Goal: Find specific page/section: Find specific page/section

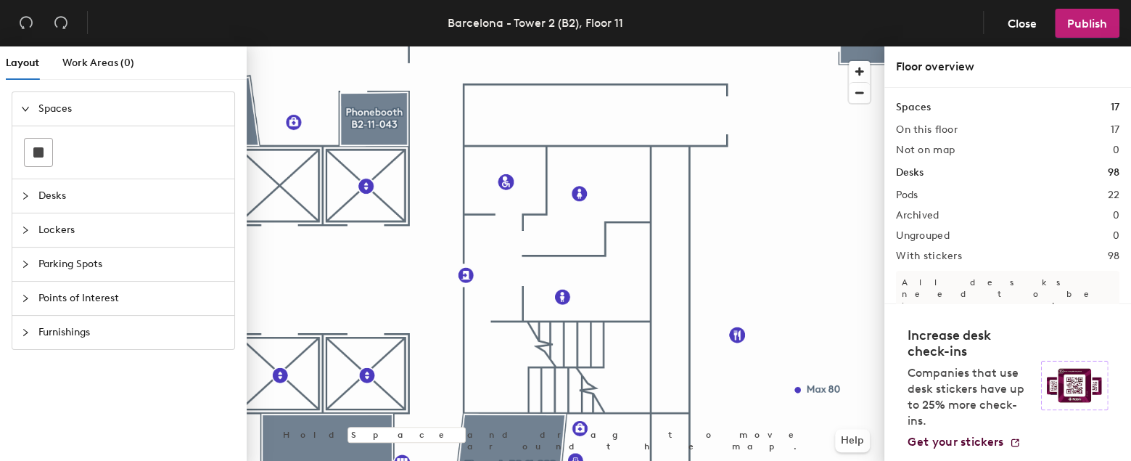
click at [581, 46] on div at bounding box center [566, 46] width 638 height 0
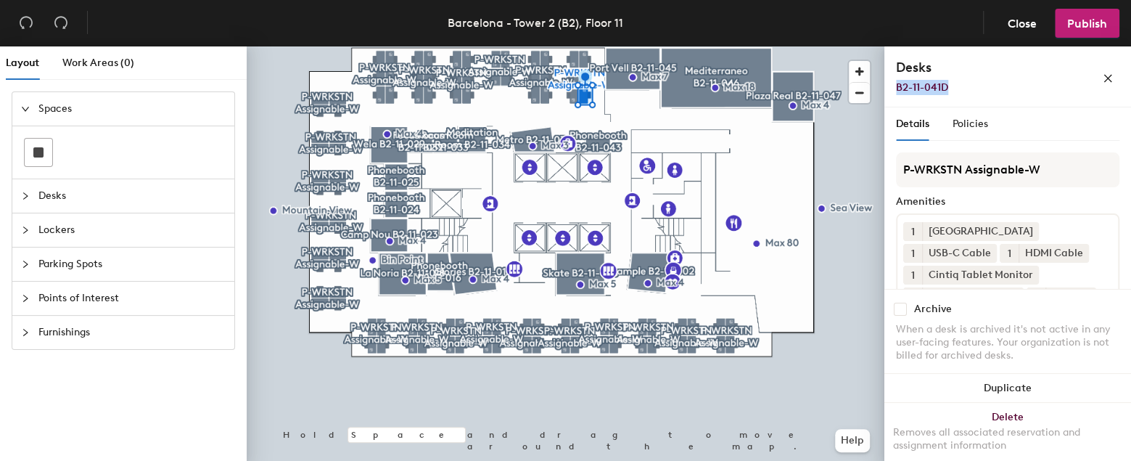
drag, startPoint x: 946, startPoint y: 87, endPoint x: 884, endPoint y: 88, distance: 62.4
click at [884, 88] on div "Desks B2-11-041D" at bounding box center [1007, 76] width 247 height 61
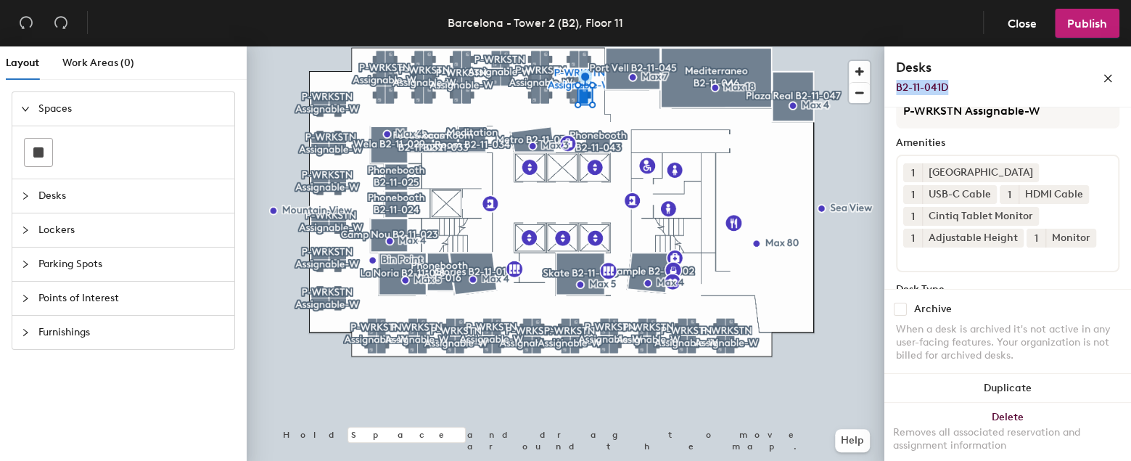
scroll to position [52, 0]
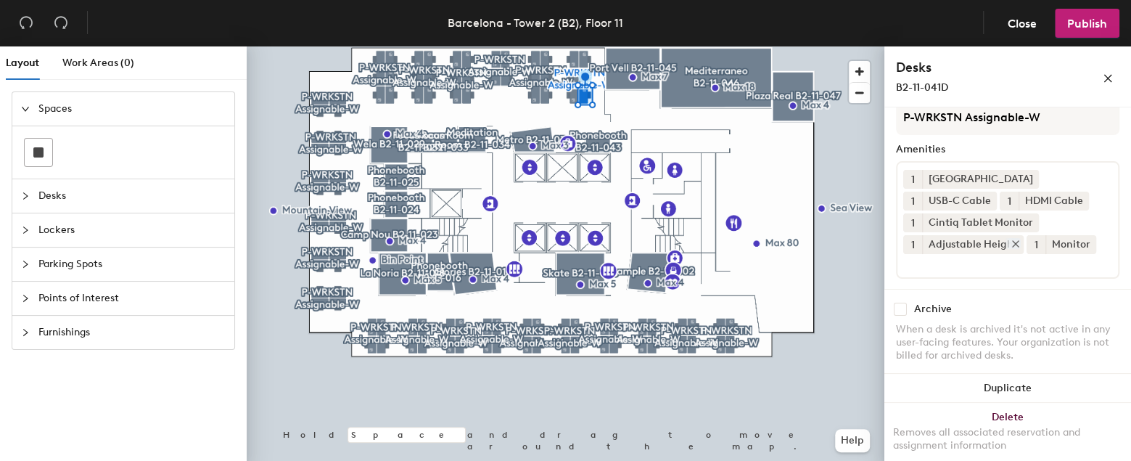
click at [1012, 239] on icon at bounding box center [1015, 244] width 10 height 10
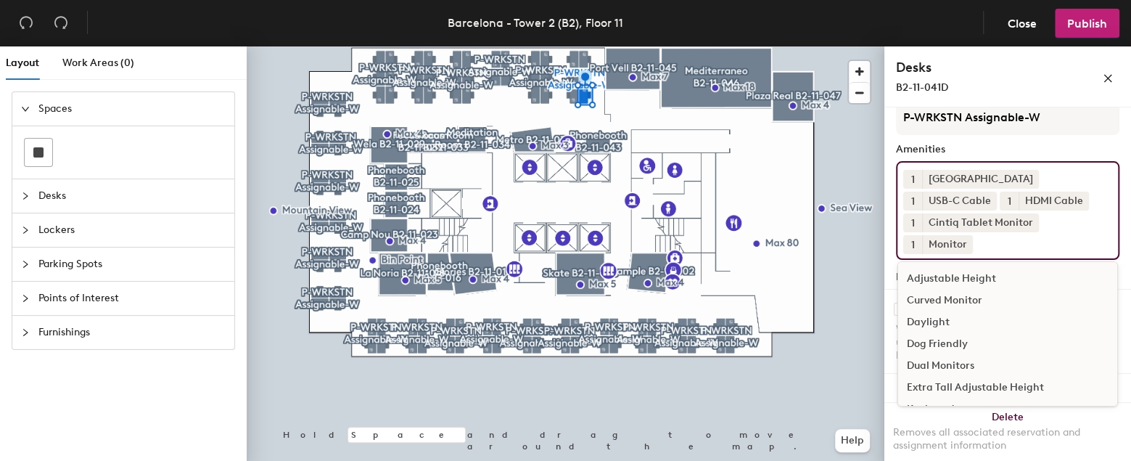
click at [956, 260] on div "1 Docking Station 1 USB-C Cable 1 HDMI Cable 1 Cintiq Tablet Monitor 1 Monitor …" at bounding box center [1007, 210] width 223 height 99
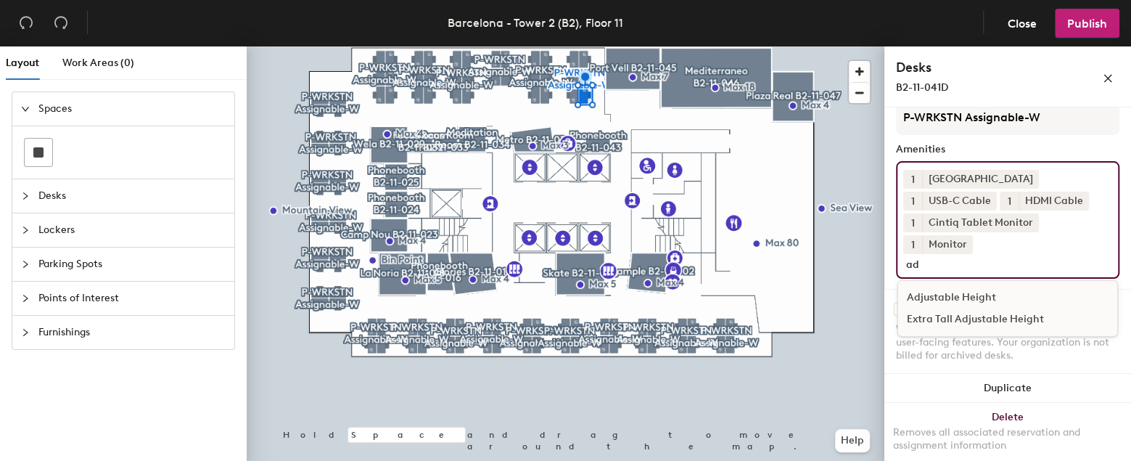
type input "ad"
click at [1005, 296] on div "Adjustable Height" at bounding box center [1007, 298] width 219 height 22
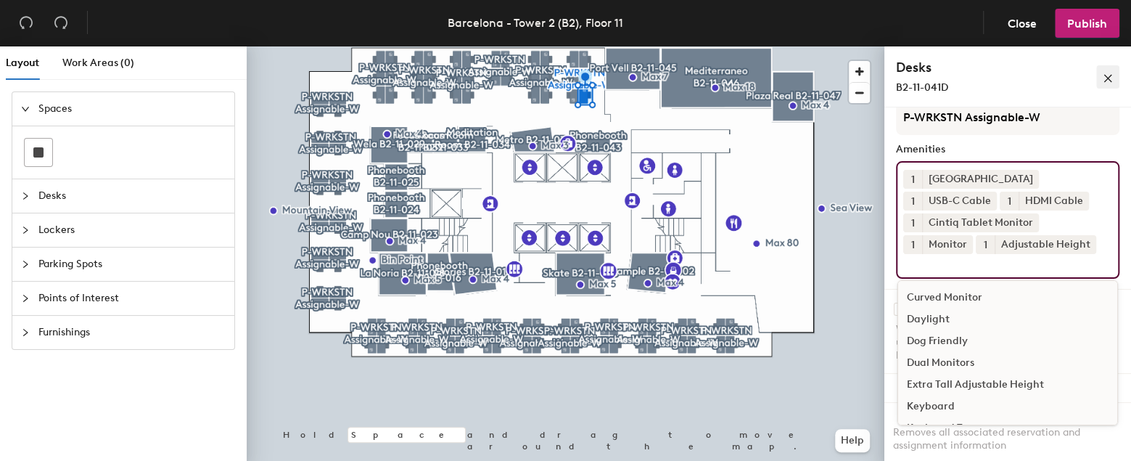
click at [1111, 78] on icon "close" at bounding box center [1108, 78] width 10 height 10
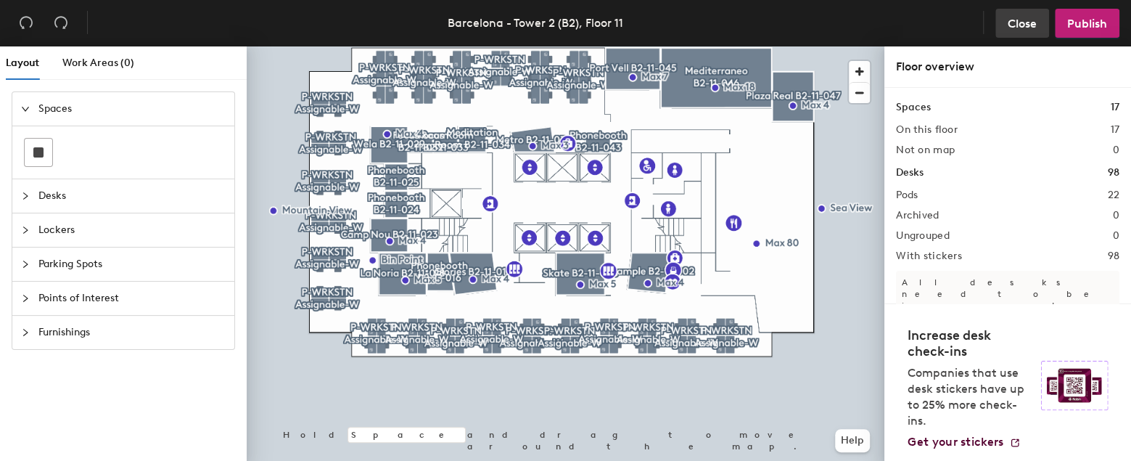
click at [1013, 10] on header "Barcelona - Tower 2 (B2), Floor 11 Close Publish" at bounding box center [565, 23] width 1131 height 46
click at [1010, 18] on span "Close" at bounding box center [1022, 24] width 29 height 14
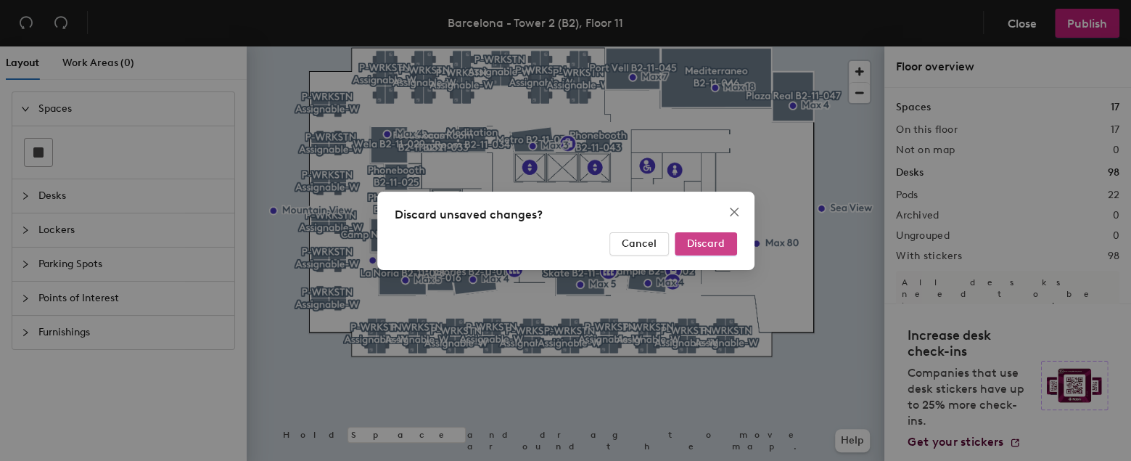
click at [693, 249] on span "Discard" at bounding box center [706, 243] width 38 height 12
